Goal: Task Accomplishment & Management: Use online tool/utility

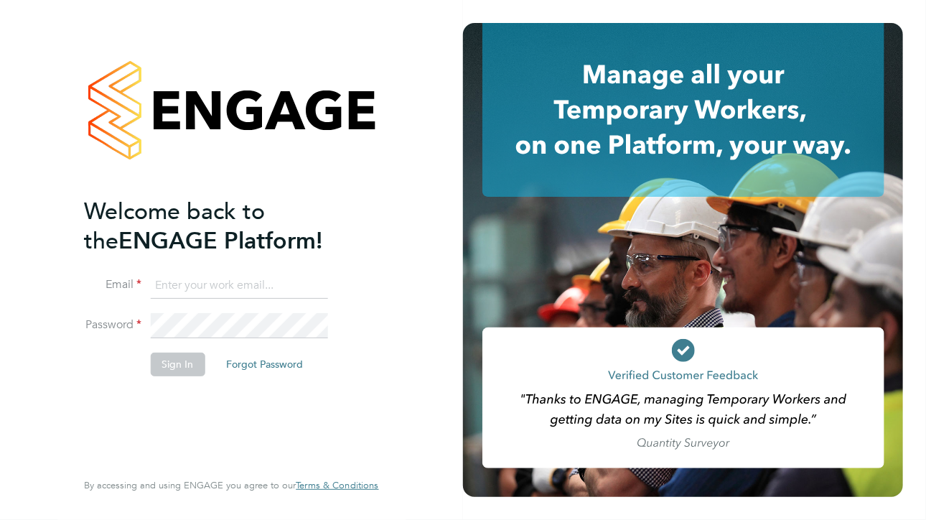
type input "[PERSON_NAME][EMAIL_ADDRESS][PERSON_NAME][DOMAIN_NAME]"
click at [160, 358] on button "Sign In" at bounding box center [177, 364] width 55 height 23
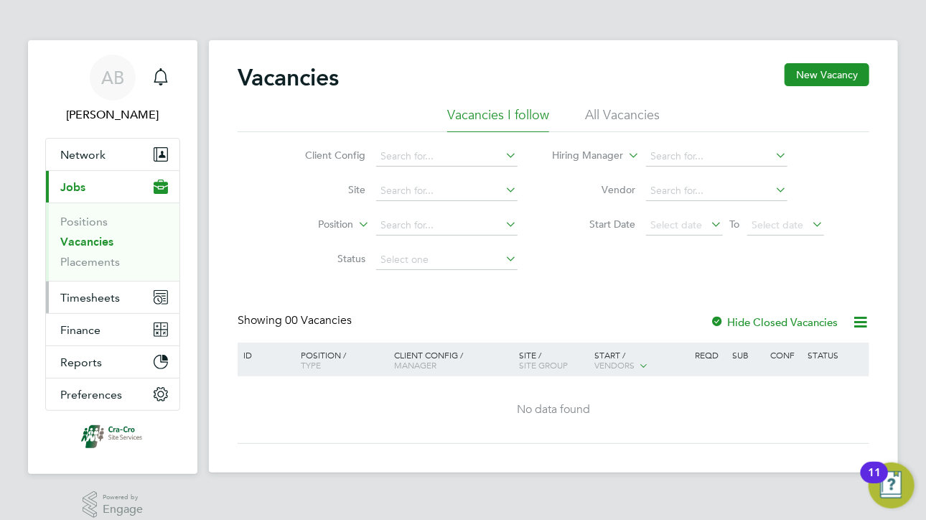
click at [90, 297] on span "Timesheets" at bounding box center [90, 298] width 60 height 14
click at [103, 303] on span "Timesheets" at bounding box center [90, 298] width 60 height 14
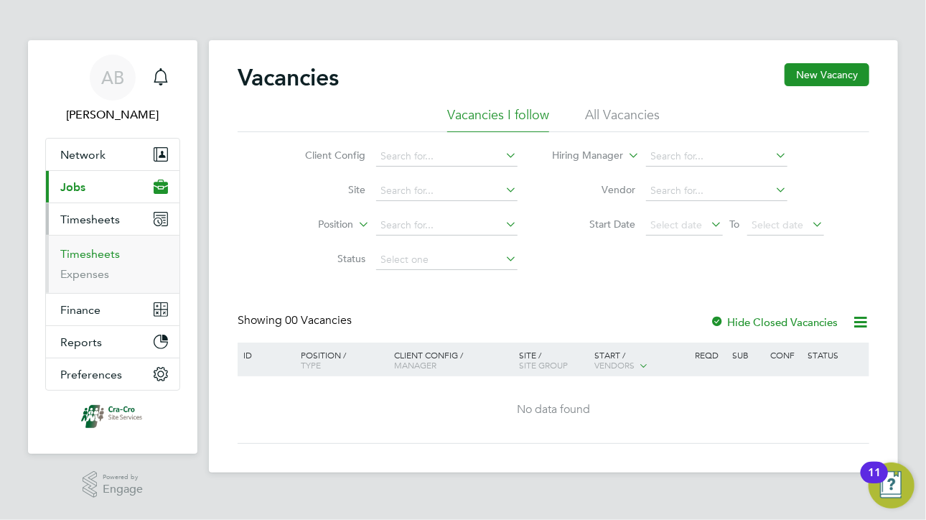
click at [101, 253] on link "Timesheets" at bounding box center [90, 254] width 60 height 14
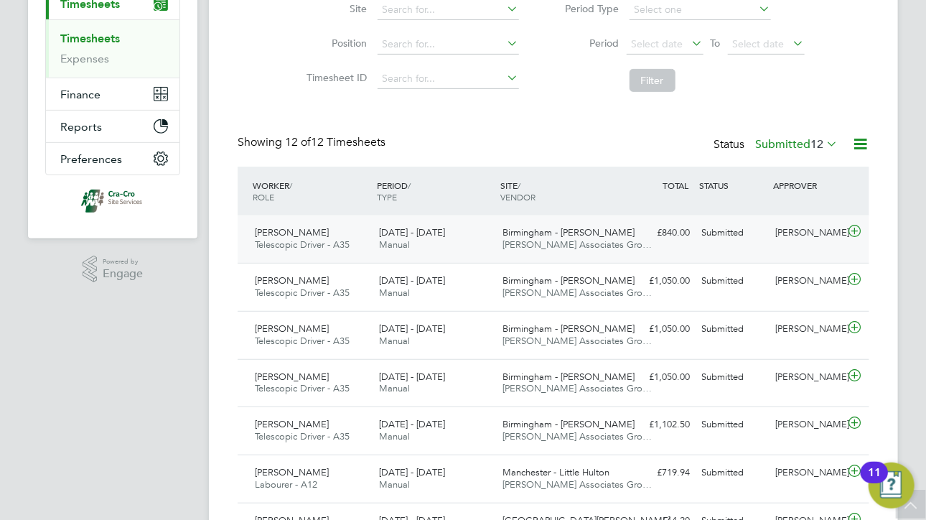
click at [299, 230] on span "[PERSON_NAME]" at bounding box center [292, 232] width 74 height 12
